Goal: Check status: Check status

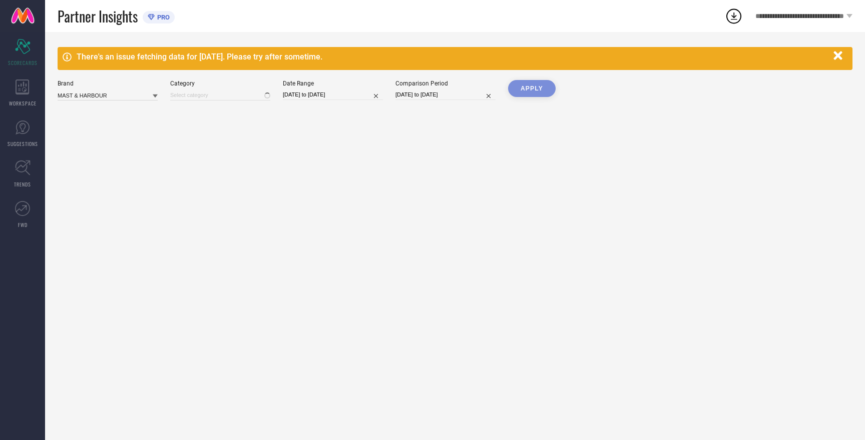
type input "All"
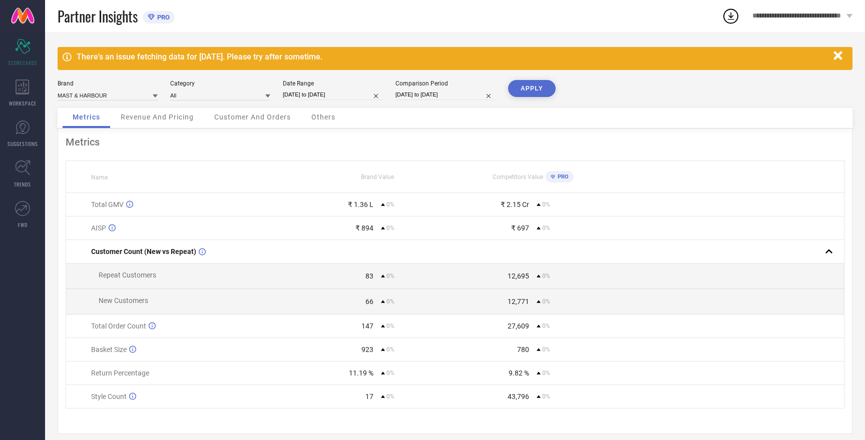
click at [309, 95] on input "[DATE] to [DATE]" at bounding box center [333, 95] width 100 height 11
select select "7"
select select "2025"
select select "8"
select select "2025"
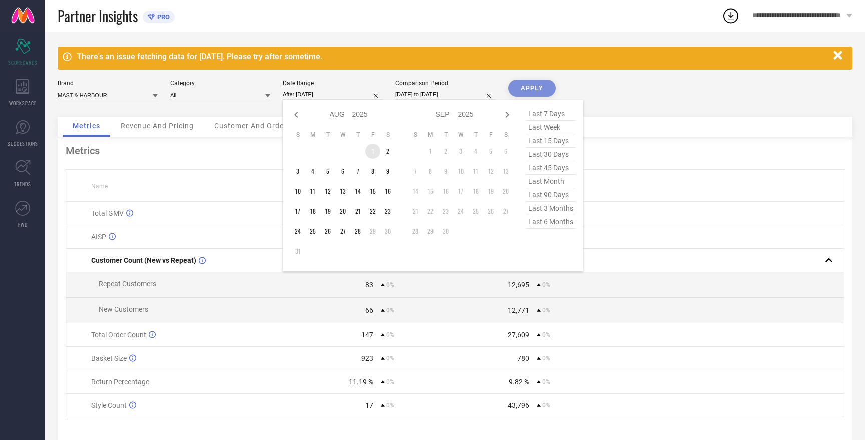
click at [373, 150] on td "1" at bounding box center [372, 151] width 15 height 15
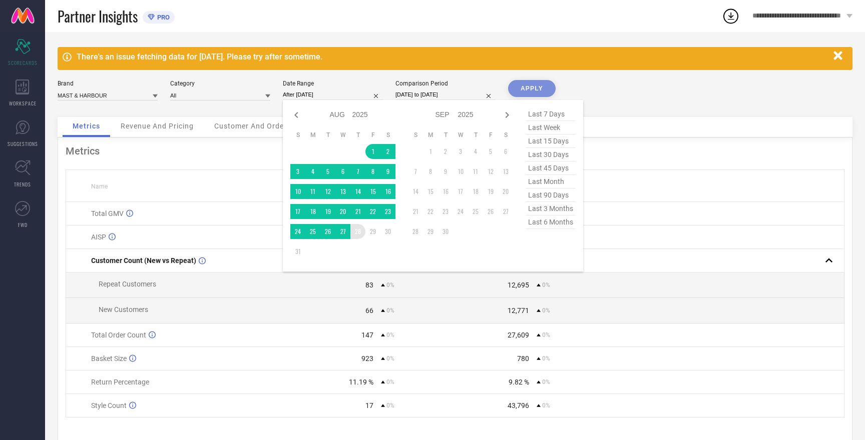
type input "01-08-2025 to 28-08-2025"
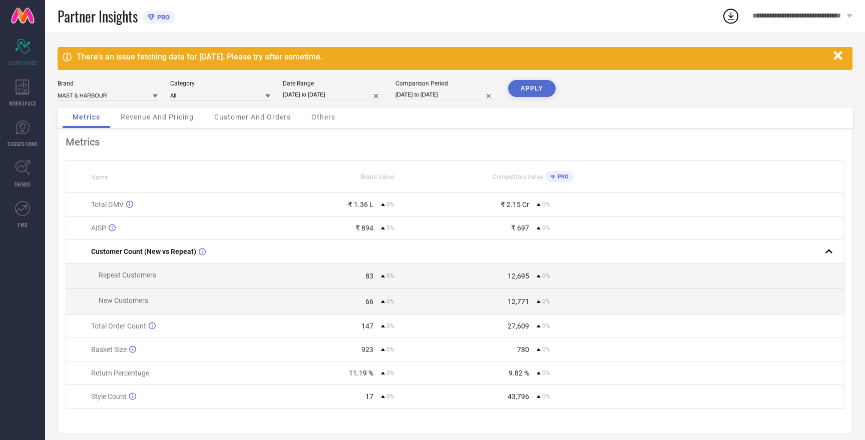
click at [422, 97] on input "[DATE] to [DATE]" at bounding box center [445, 95] width 100 height 11
select select "7"
select select "2025"
select select "8"
select select "2025"
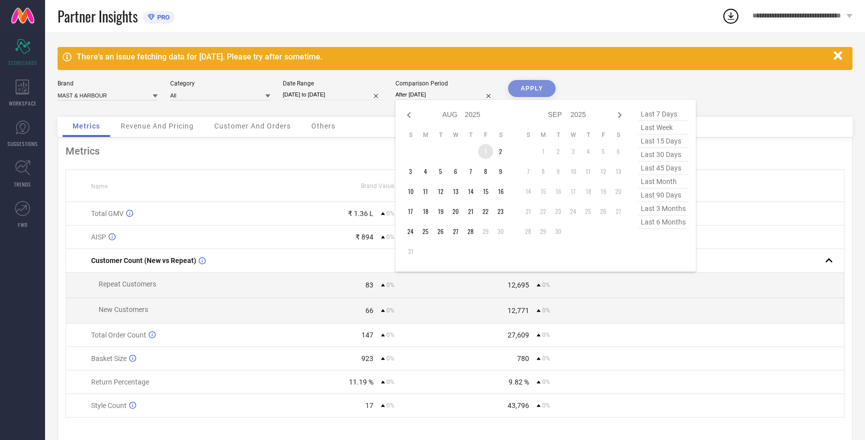
click at [485, 153] on td "1" at bounding box center [485, 151] width 15 height 15
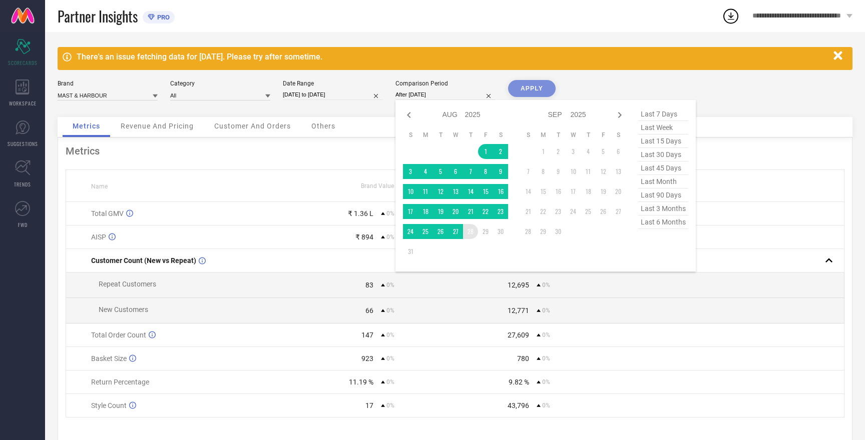
type input "01-08-2025 to 28-08-2025"
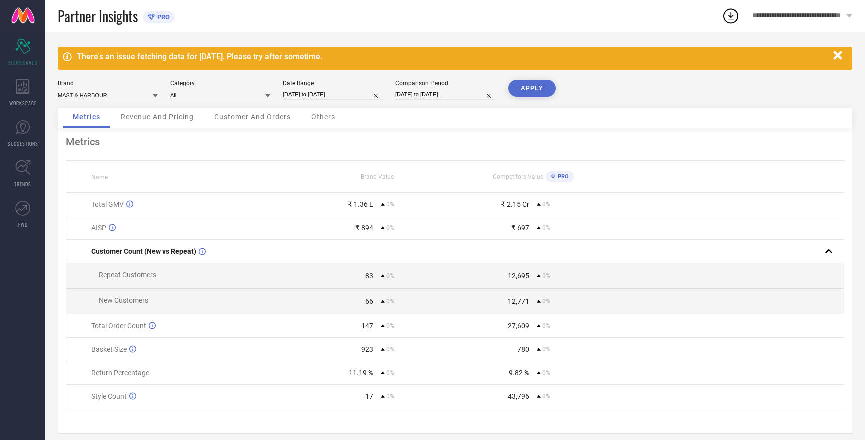
click at [537, 91] on button "APPLY" at bounding box center [532, 88] width 48 height 17
click at [535, 91] on button "APPLY" at bounding box center [532, 88] width 48 height 17
click at [541, 83] on button "APPLY" at bounding box center [532, 88] width 48 height 17
click at [113, 96] on input at bounding box center [108, 95] width 100 height 11
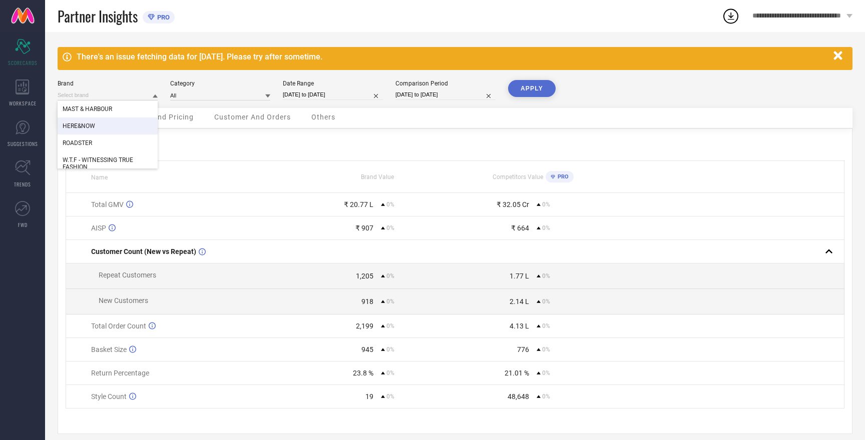
click at [93, 133] on div "HERE&NOW" at bounding box center [108, 126] width 100 height 17
type input "All"
click at [539, 88] on button "APPLY" at bounding box center [532, 88] width 48 height 17
click at [130, 97] on input at bounding box center [108, 95] width 100 height 11
click at [105, 142] on div "ROADSTER" at bounding box center [108, 143] width 100 height 17
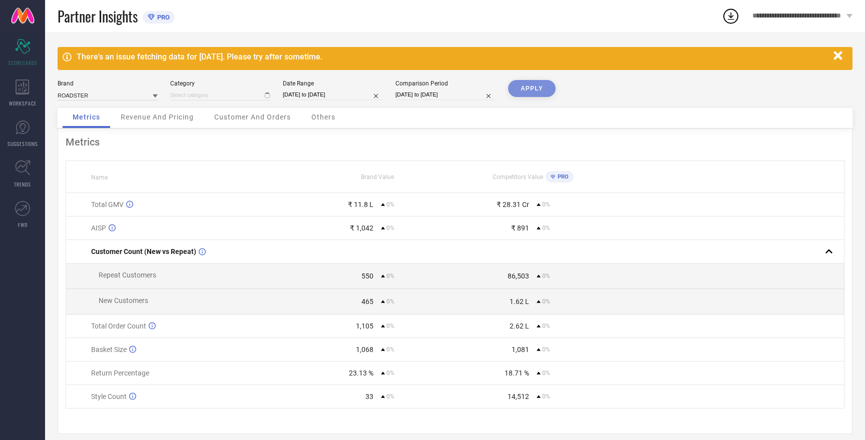
type input "All"
click at [540, 89] on button "APPLY" at bounding box center [532, 88] width 48 height 17
click at [101, 95] on input at bounding box center [108, 95] width 100 height 11
click at [105, 167] on span "W.T.F - WITNESSING TRUE FASHION" at bounding box center [108, 164] width 90 height 14
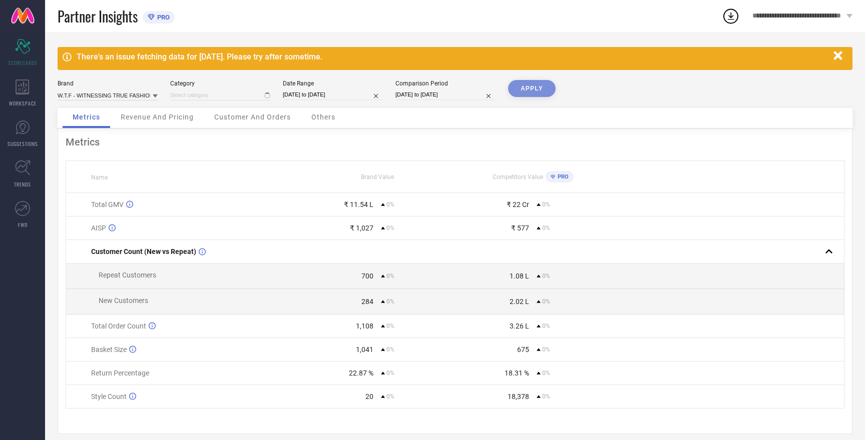
type input "All"
click at [542, 84] on button "APPLY" at bounding box center [532, 88] width 48 height 17
click at [109, 92] on input at bounding box center [108, 95] width 100 height 11
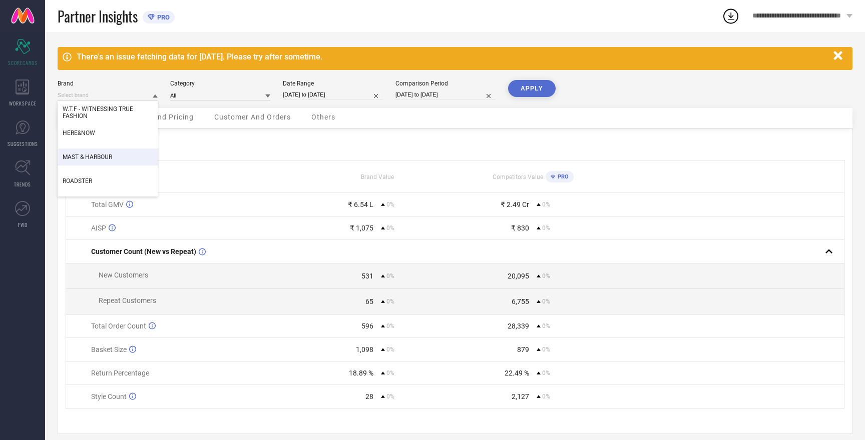
click at [102, 155] on span "MAST & HARBOUR" at bounding box center [88, 157] width 50 height 7
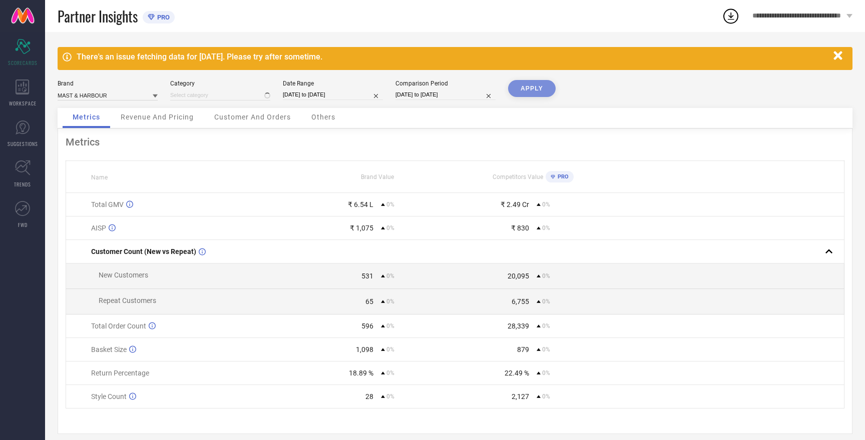
type input "All"
click at [534, 89] on button "APPLY" at bounding box center [532, 88] width 48 height 17
click at [109, 95] on input at bounding box center [108, 95] width 100 height 11
click at [93, 128] on span "HERE&NOW" at bounding box center [79, 126] width 33 height 7
type input "All"
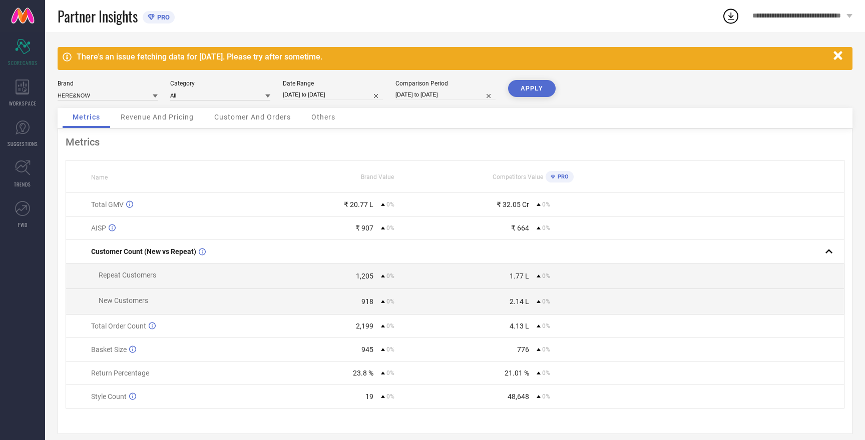
click at [517, 94] on button "APPLY" at bounding box center [532, 88] width 48 height 17
click at [107, 92] on input at bounding box center [108, 95] width 100 height 11
click at [103, 145] on div "ROADSTER" at bounding box center [108, 143] width 100 height 17
type input "All"
click at [527, 93] on button "APPLY" at bounding box center [532, 88] width 48 height 17
